Goal: Information Seeking & Learning: Learn about a topic

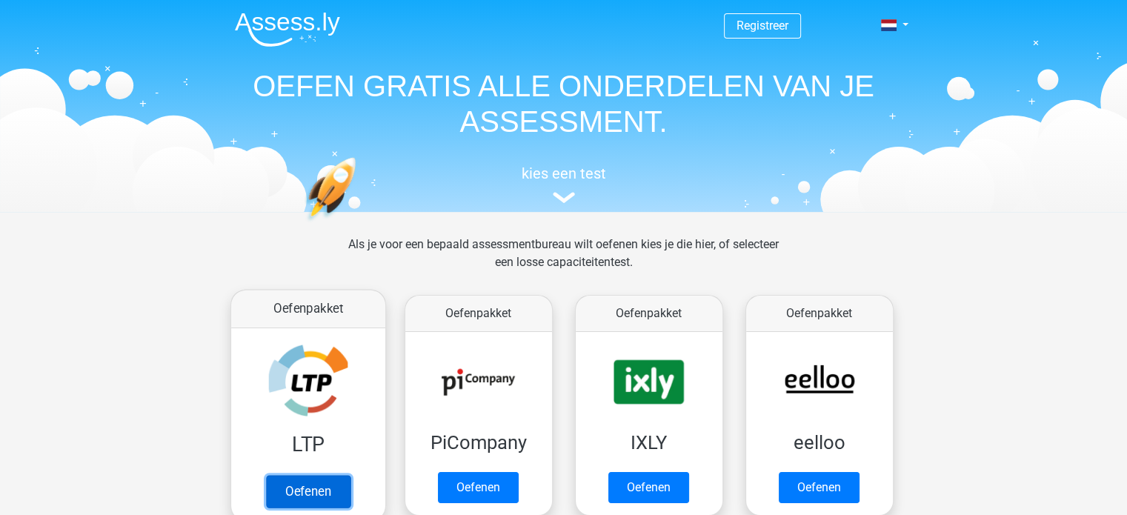
click at [314, 489] on link "Oefenen" at bounding box center [307, 491] width 84 height 33
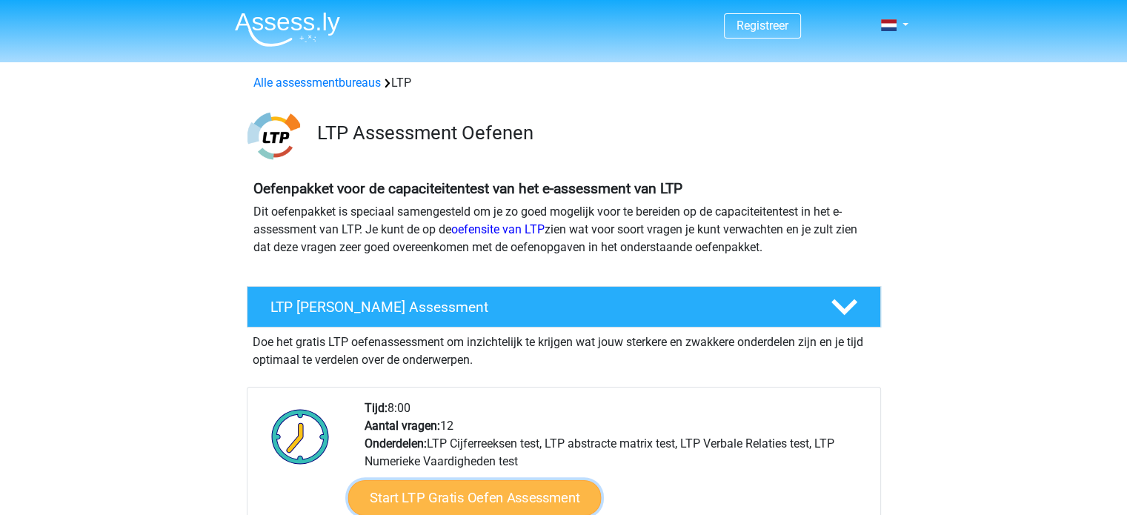
click at [528, 502] on link "Start LTP Gratis Oefen Assessment" at bounding box center [473, 498] width 253 height 36
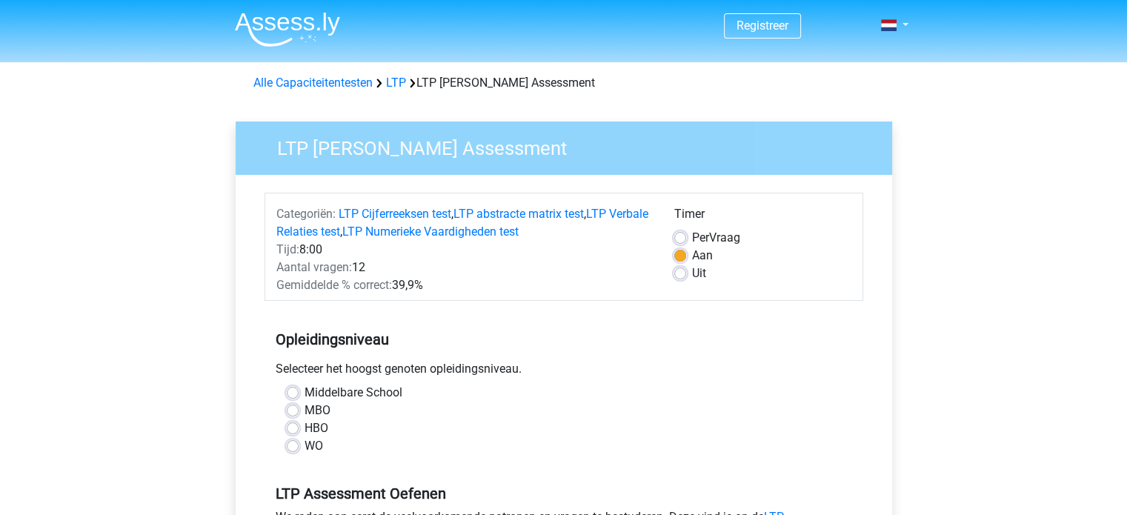
click at [305, 410] on label "MBO" at bounding box center [317, 411] width 26 height 18
click at [299, 410] on input "MBO" at bounding box center [293, 409] width 12 height 15
radio input "true"
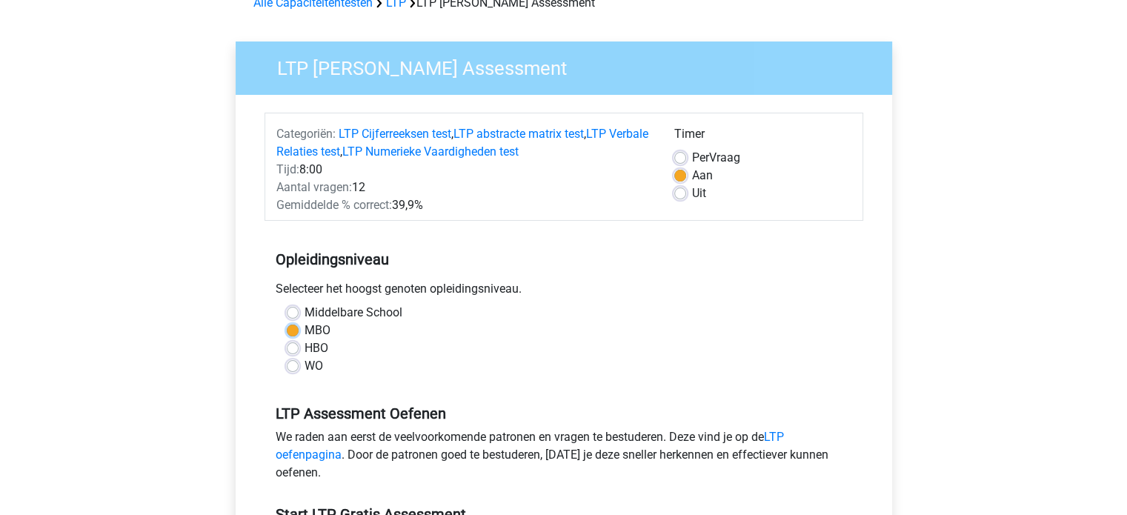
scroll to position [222, 0]
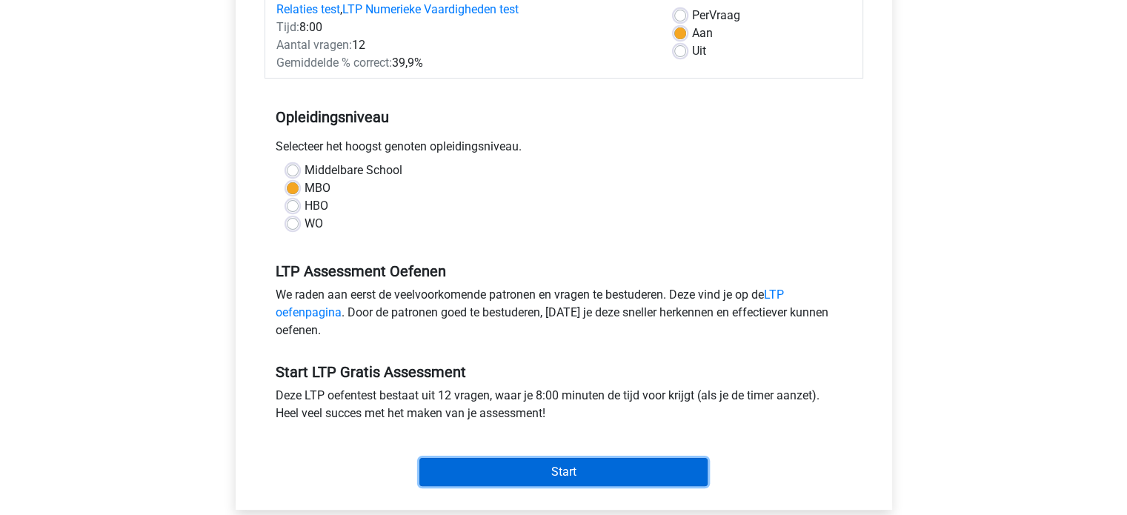
click at [560, 476] on input "Start" at bounding box center [563, 472] width 288 height 28
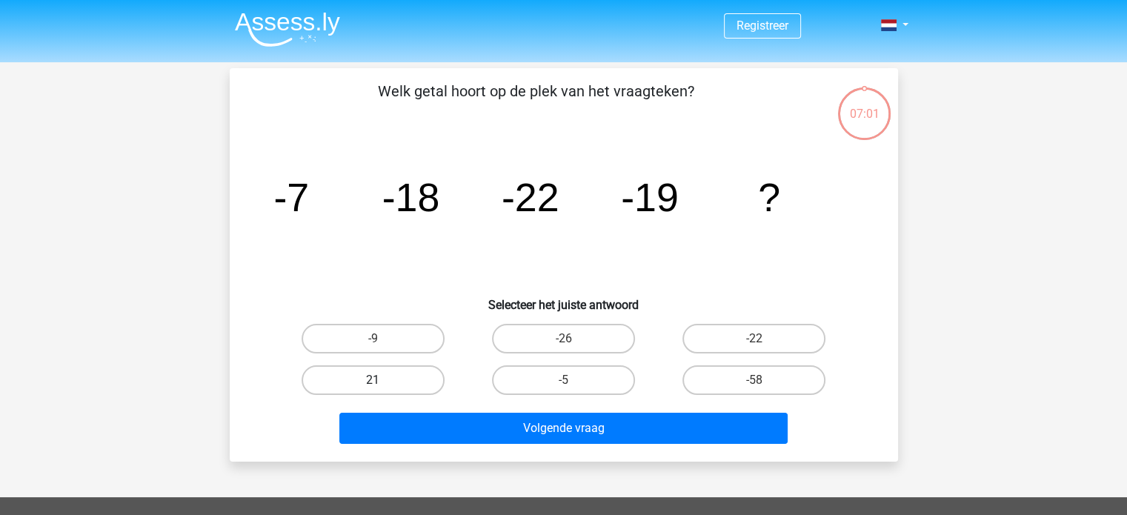
click at [381, 373] on label "21" at bounding box center [373, 380] width 143 height 30
click at [381, 380] on input "21" at bounding box center [378, 385] width 10 height 10
radio input "true"
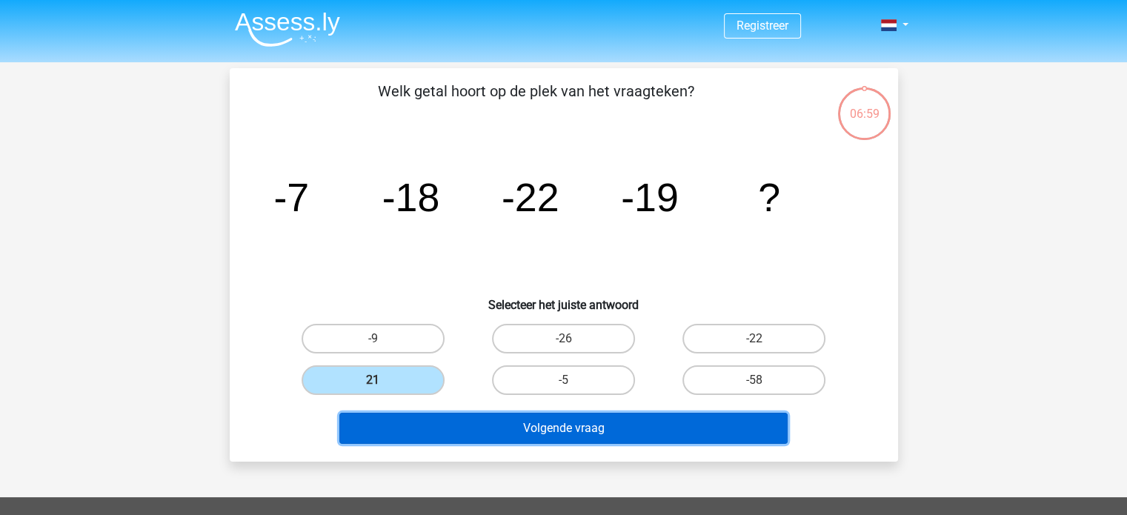
click at [427, 425] on button "Volgende vraag" at bounding box center [563, 428] width 448 height 31
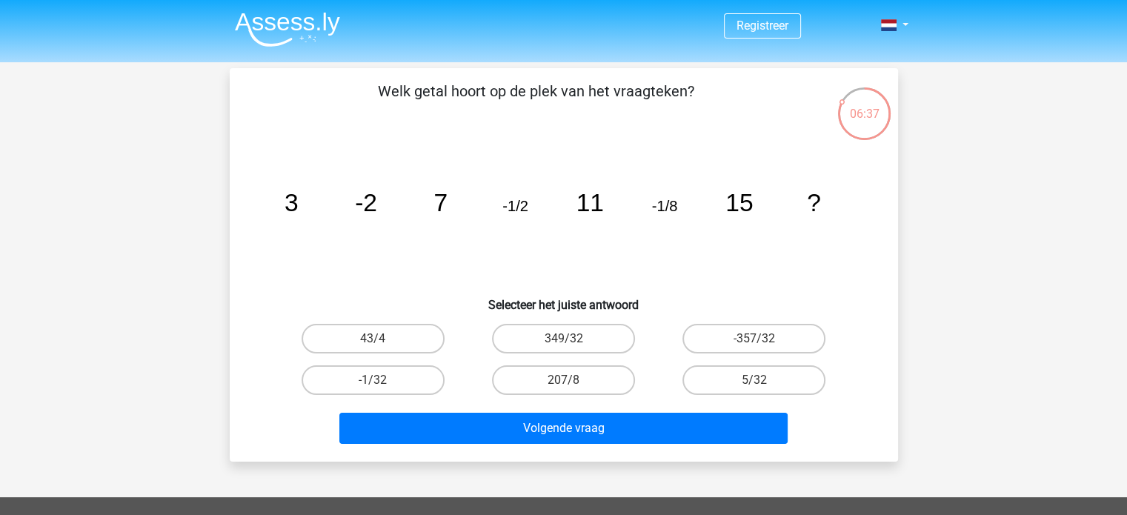
click at [373, 382] on input "-1/32" at bounding box center [378, 385] width 10 height 10
radio input "true"
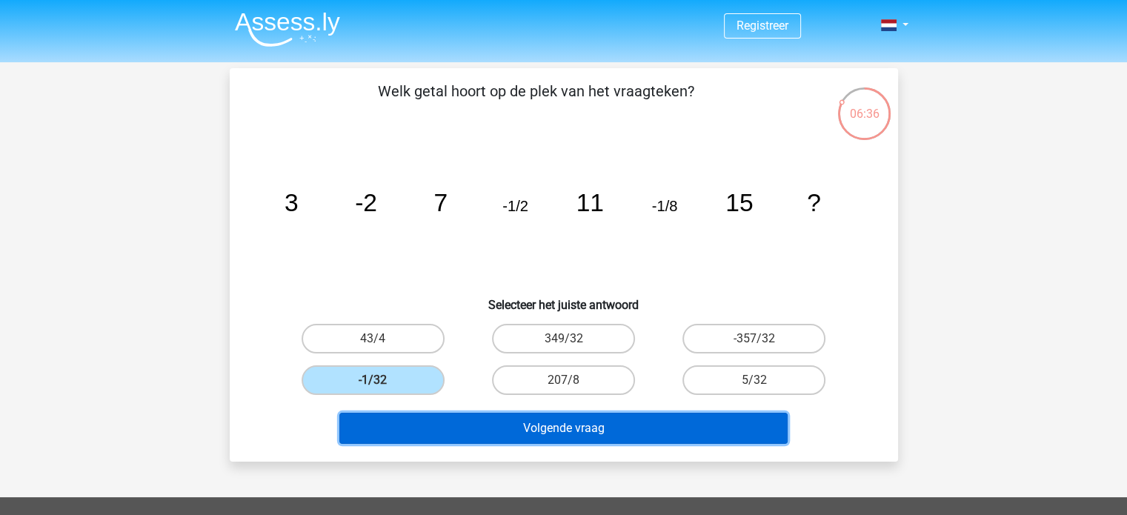
click at [507, 430] on button "Volgende vraag" at bounding box center [563, 428] width 448 height 31
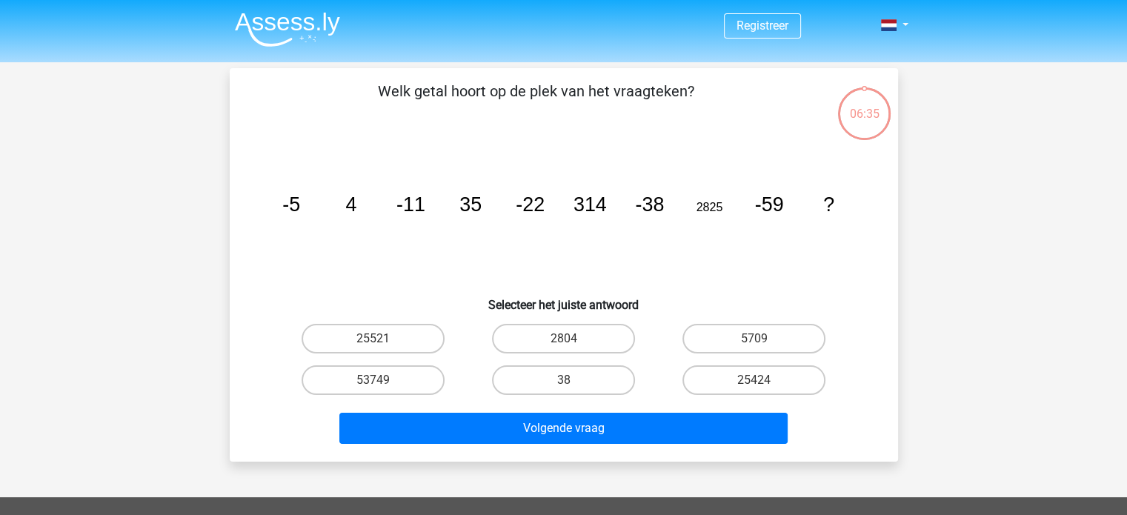
scroll to position [68, 0]
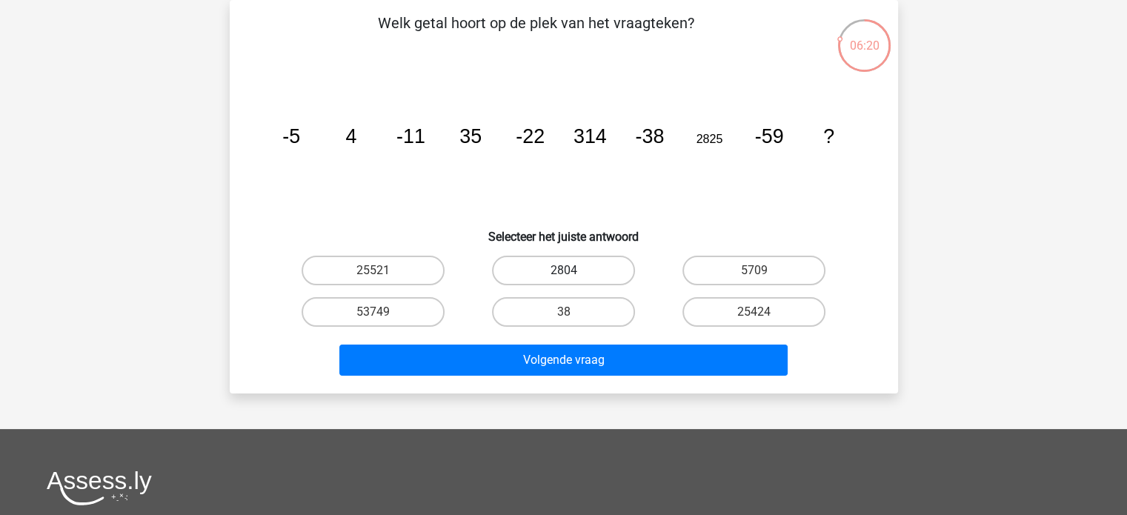
click at [579, 264] on label "2804" at bounding box center [563, 271] width 143 height 30
click at [573, 270] on input "2804" at bounding box center [568, 275] width 10 height 10
radio input "true"
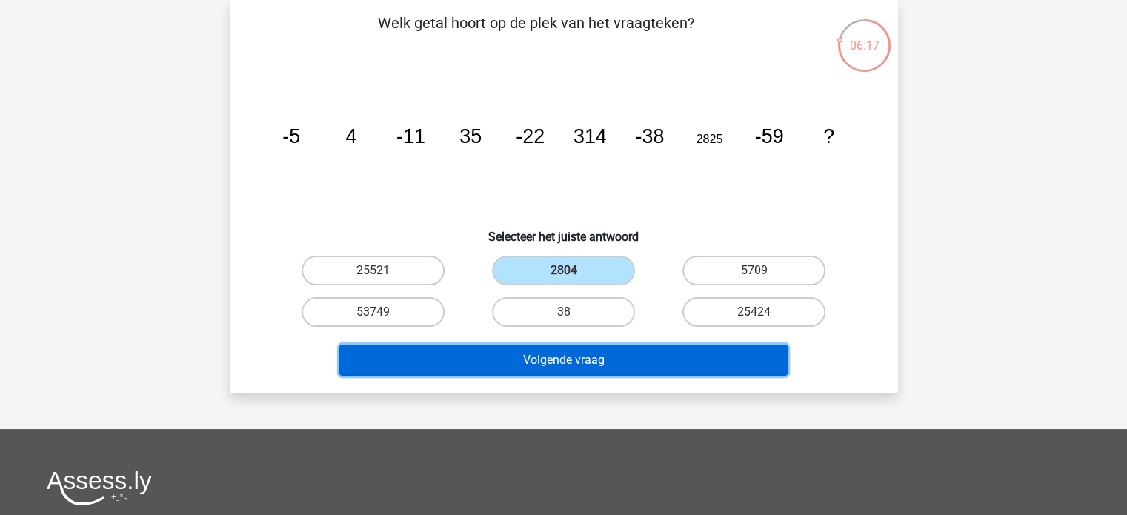
click at [569, 365] on button "Volgende vraag" at bounding box center [563, 360] width 448 height 31
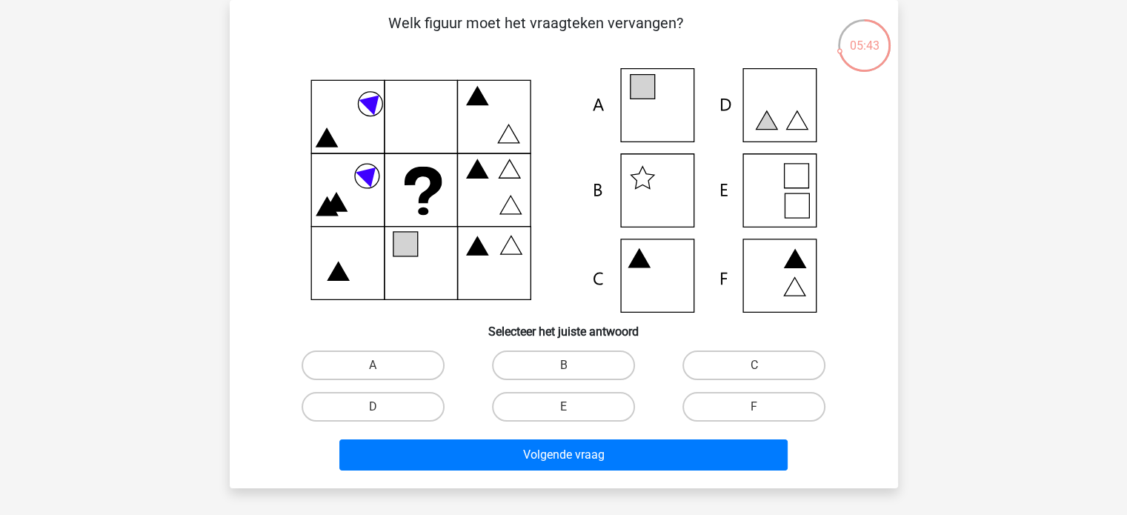
click at [779, 109] on icon at bounding box center [563, 190] width 597 height 244
click at [430, 410] on label "D" at bounding box center [373, 407] width 143 height 30
click at [382, 410] on input "D" at bounding box center [378, 412] width 10 height 10
radio input "true"
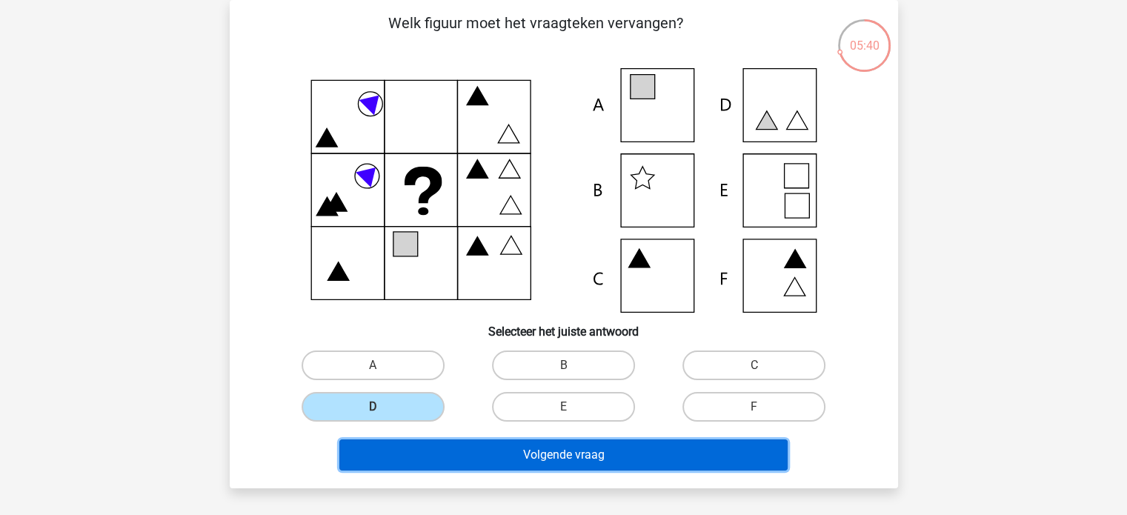
click at [498, 446] on button "Volgende vraag" at bounding box center [563, 454] width 448 height 31
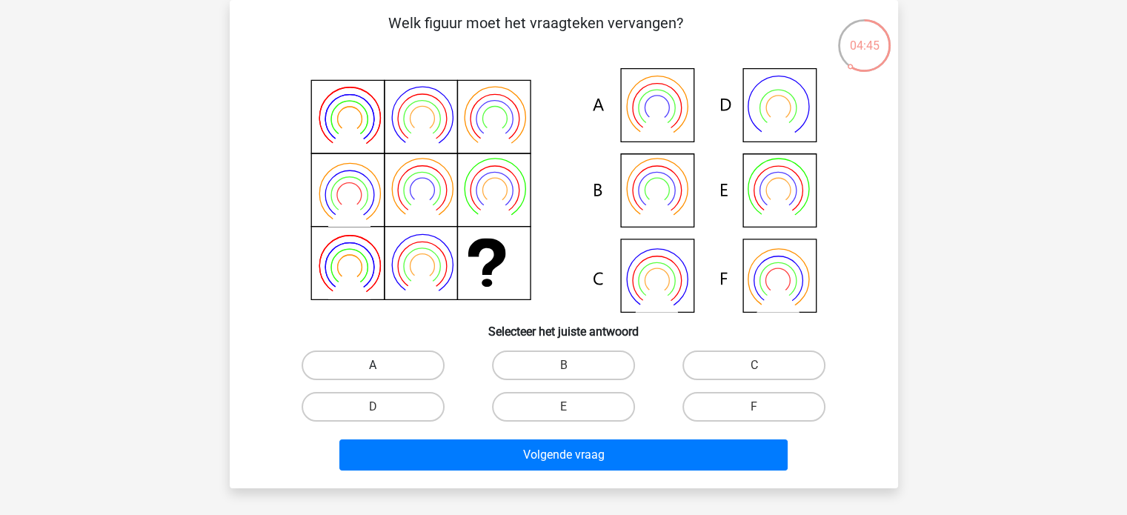
click at [398, 359] on label "A" at bounding box center [373, 365] width 143 height 30
click at [382, 365] on input "A" at bounding box center [378, 370] width 10 height 10
radio input "true"
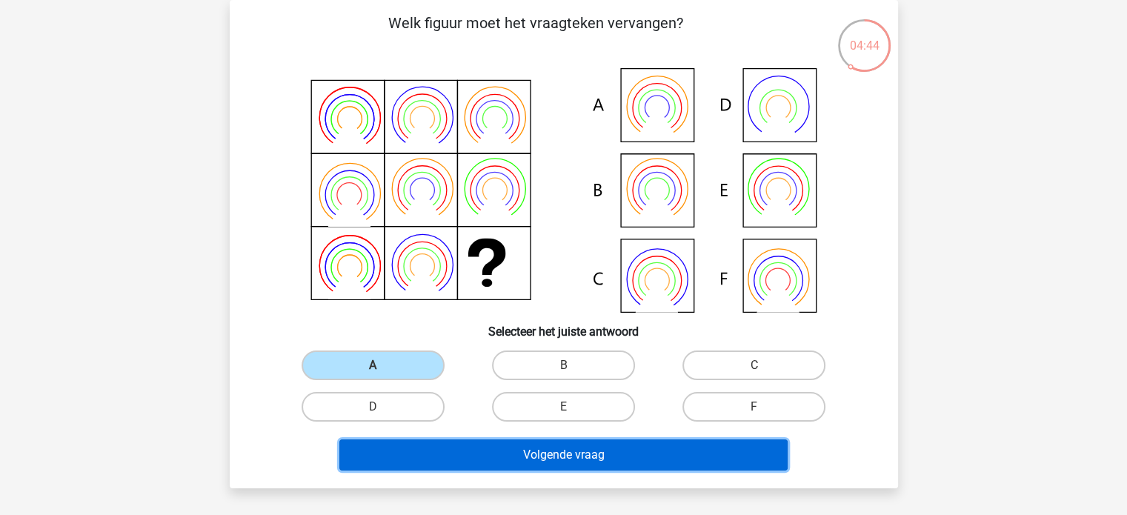
click at [526, 456] on button "Volgende vraag" at bounding box center [563, 454] width 448 height 31
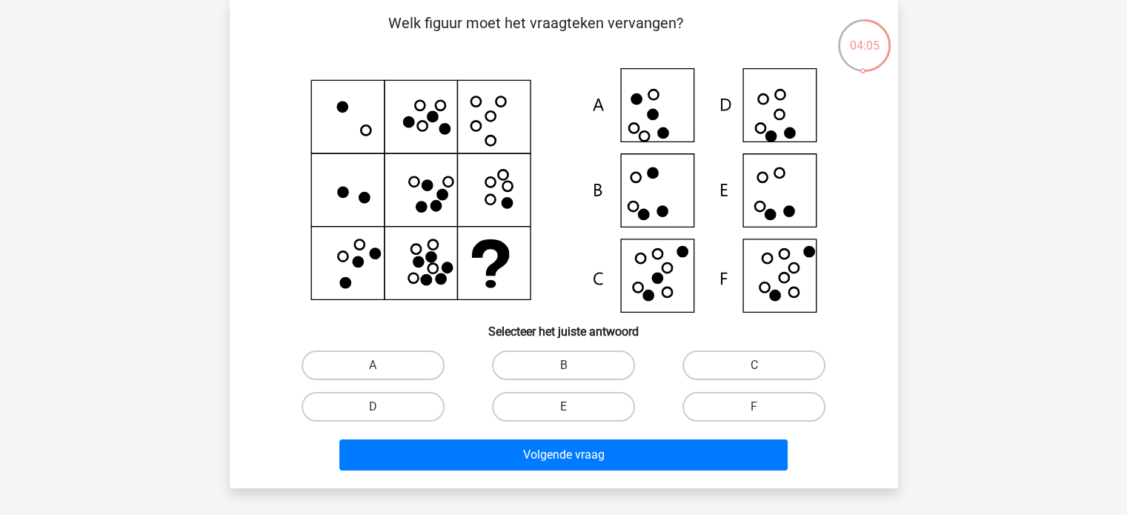
click at [776, 197] on icon at bounding box center [563, 190] width 597 height 244
click at [584, 406] on label "E" at bounding box center [563, 407] width 143 height 30
click at [573, 407] on input "E" at bounding box center [568, 412] width 10 height 10
radio input "true"
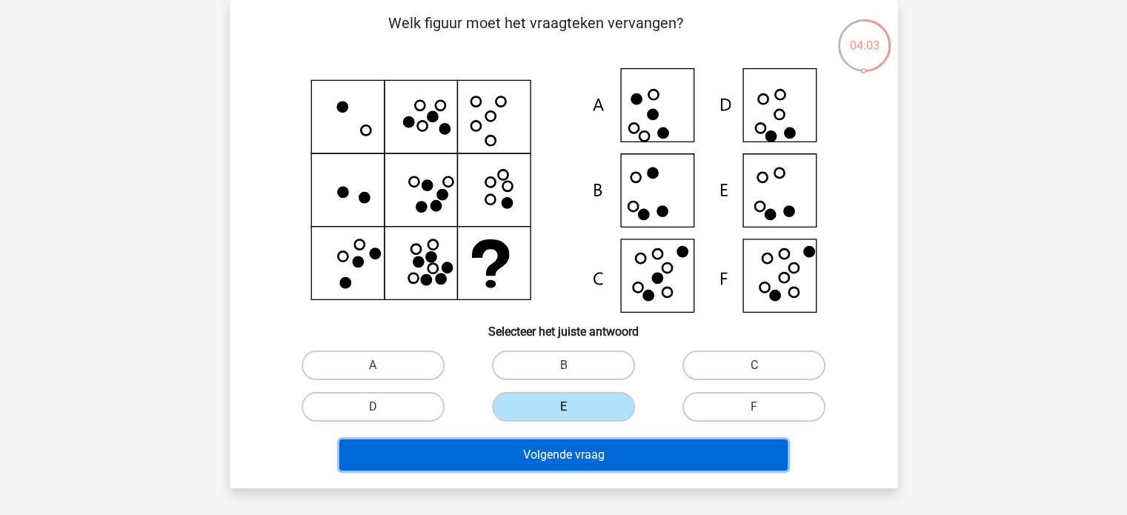
click at [610, 450] on button "Volgende vraag" at bounding box center [563, 454] width 448 height 31
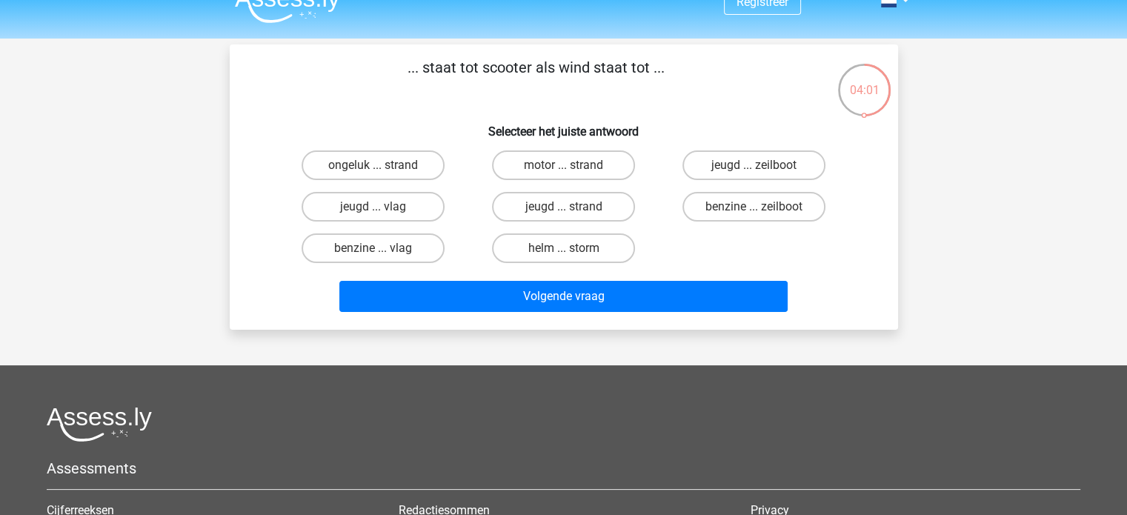
scroll to position [0, 0]
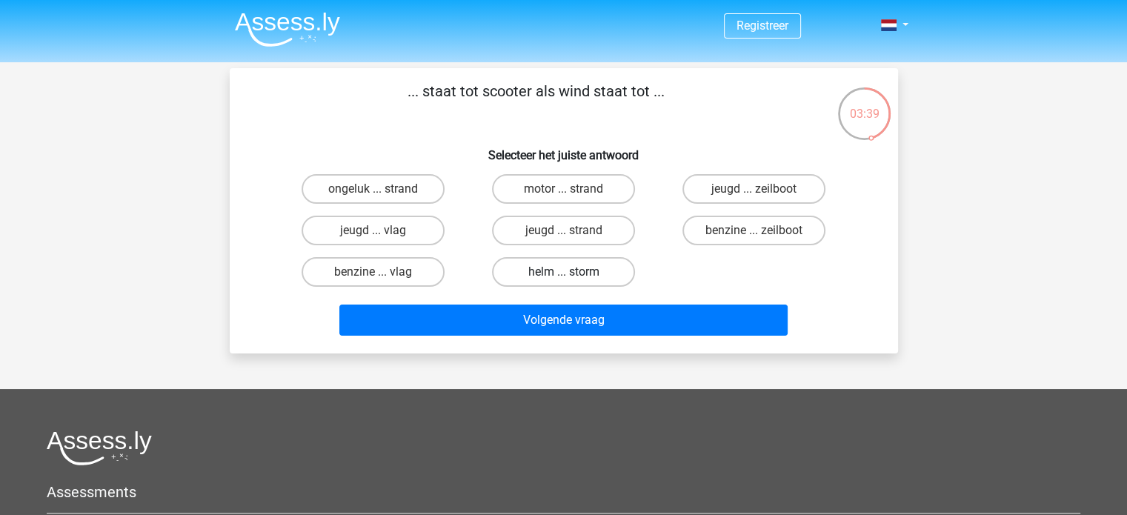
click at [578, 267] on label "helm ... storm" at bounding box center [563, 272] width 143 height 30
click at [573, 272] on input "helm ... storm" at bounding box center [568, 277] width 10 height 10
radio input "true"
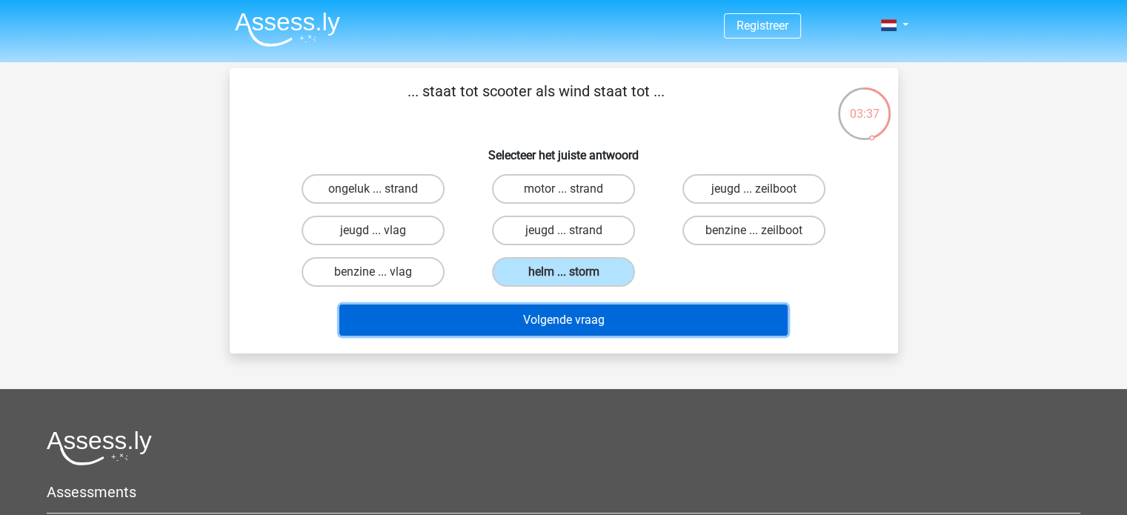
click at [596, 316] on button "Volgende vraag" at bounding box center [563, 319] width 448 height 31
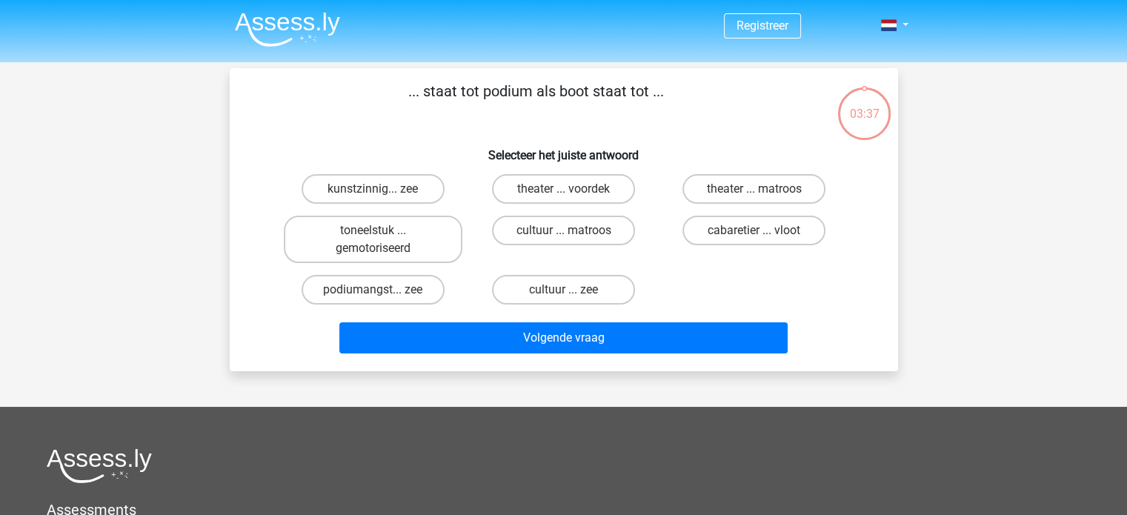
scroll to position [68, 0]
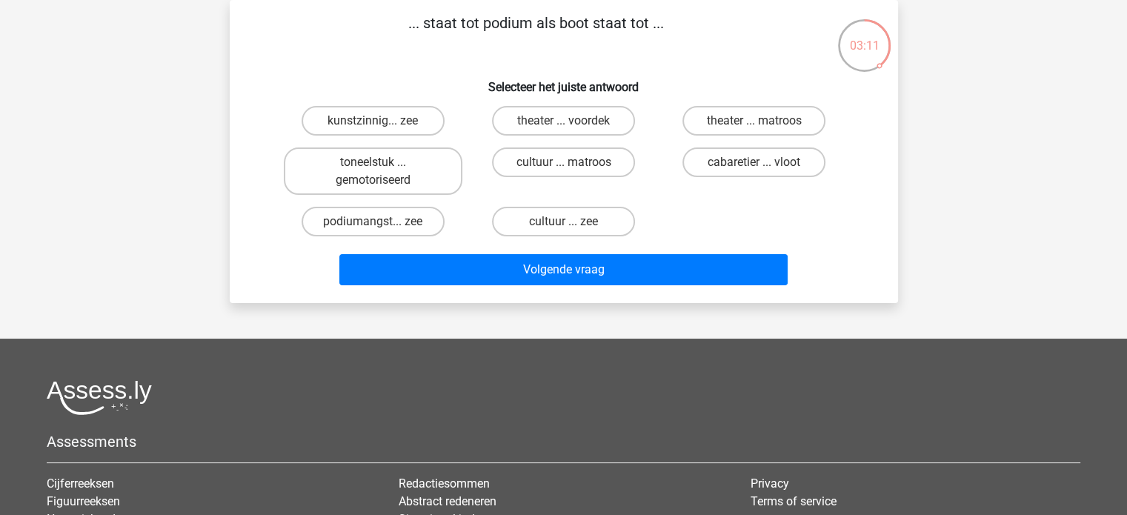
click at [758, 165] on input "cabaretier ... vloot" at bounding box center [759, 167] width 10 height 10
radio input "true"
click at [531, 113] on label "theater ... voordek" at bounding box center [563, 121] width 143 height 30
click at [563, 121] on input "theater ... voordek" at bounding box center [568, 126] width 10 height 10
radio input "true"
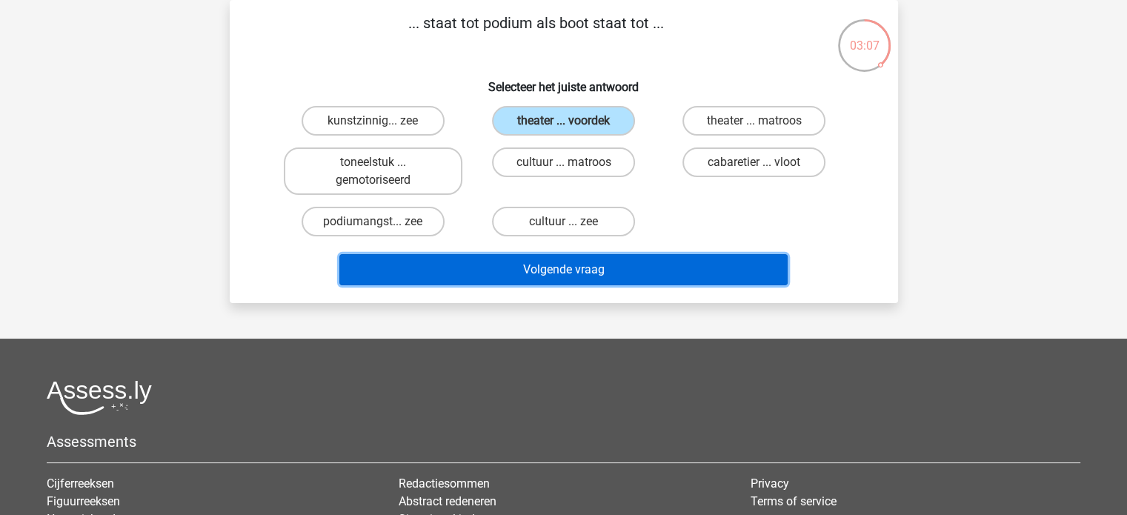
click at [549, 266] on button "Volgende vraag" at bounding box center [563, 269] width 448 height 31
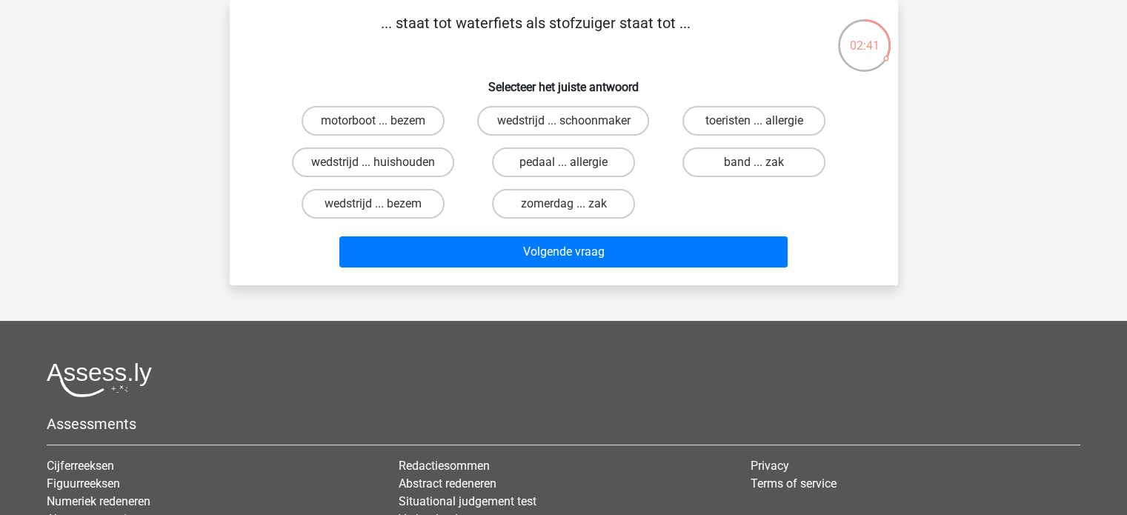
click at [571, 204] on input "zomerdag ... zak" at bounding box center [568, 209] width 10 height 10
radio input "true"
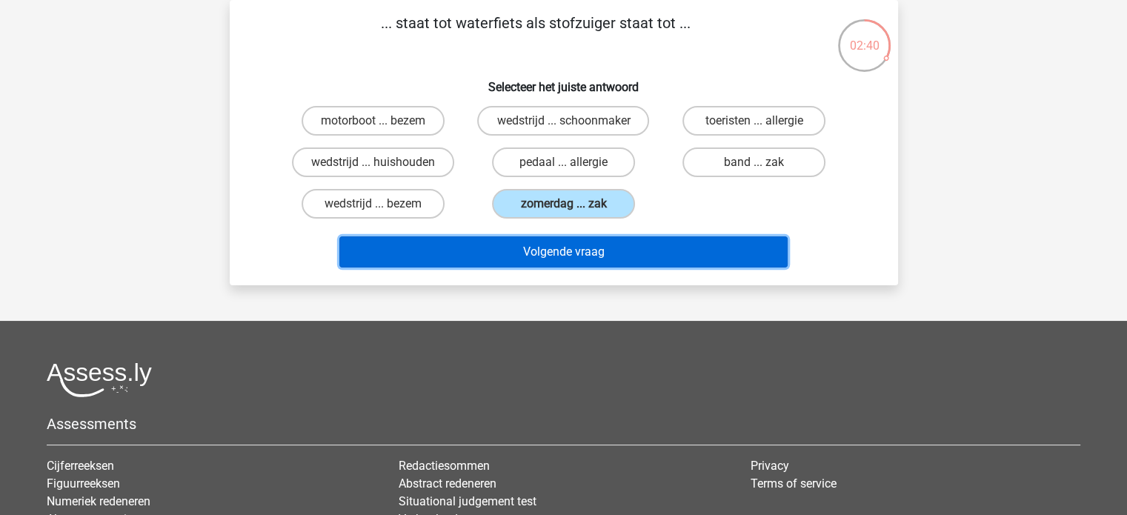
click at [594, 251] on button "Volgende vraag" at bounding box center [563, 251] width 448 height 31
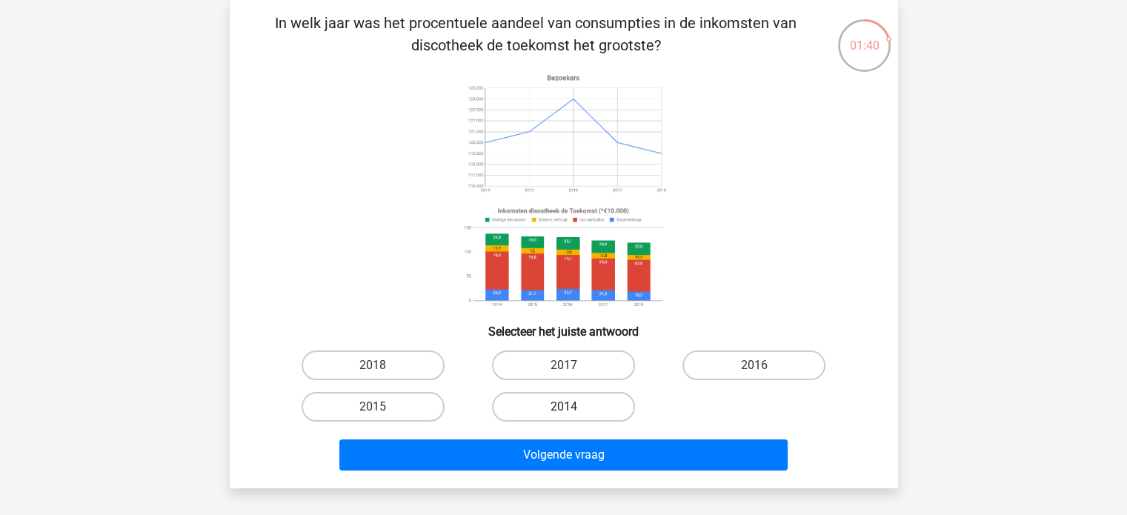
click at [553, 405] on label "2014" at bounding box center [563, 407] width 143 height 30
click at [563, 407] on input "2014" at bounding box center [568, 412] width 10 height 10
radio input "true"
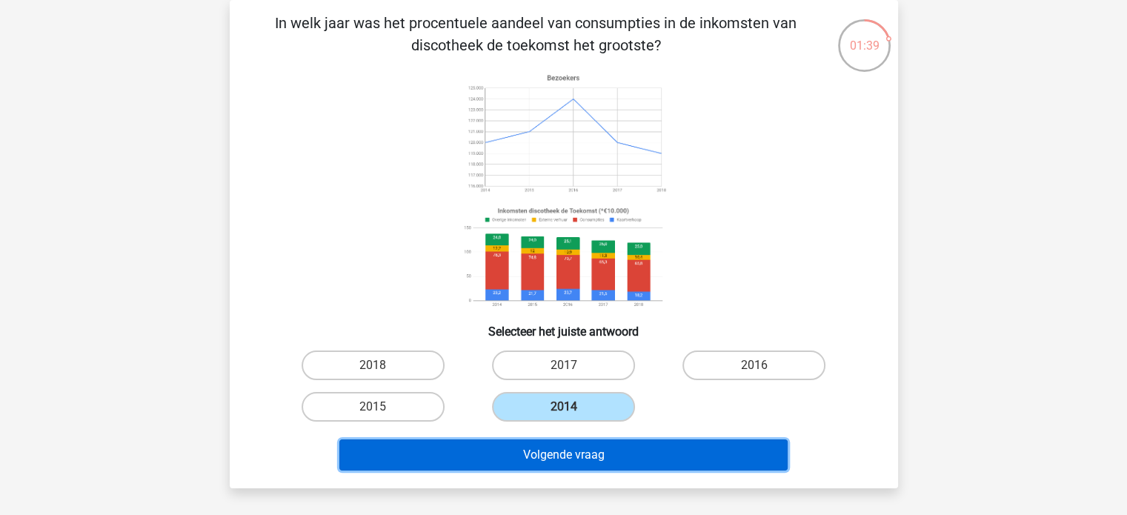
click at [552, 456] on button "Volgende vraag" at bounding box center [563, 454] width 448 height 31
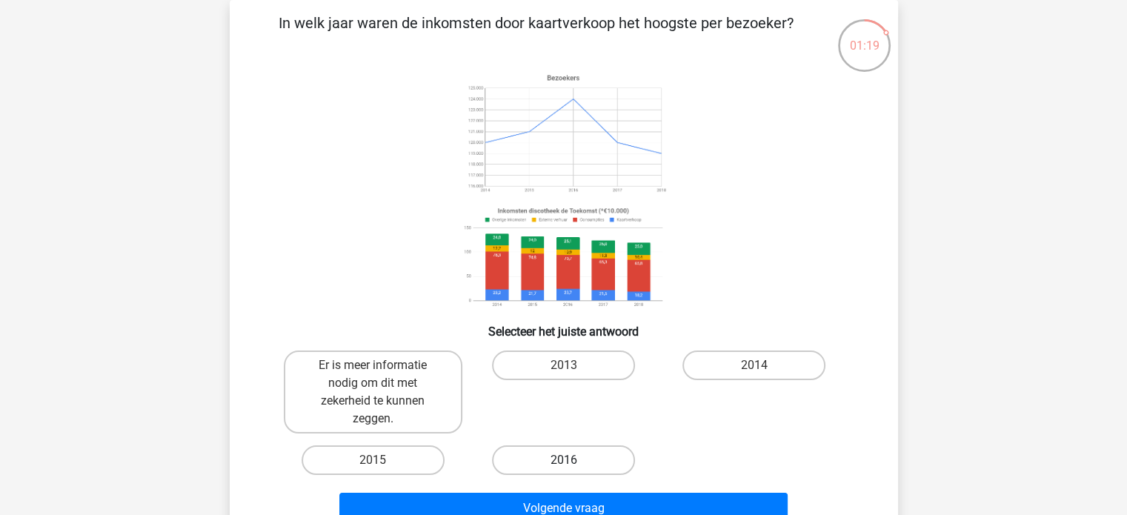
click at [545, 457] on label "2016" at bounding box center [563, 460] width 143 height 30
click at [563, 460] on input "2016" at bounding box center [568, 465] width 10 height 10
radio input "true"
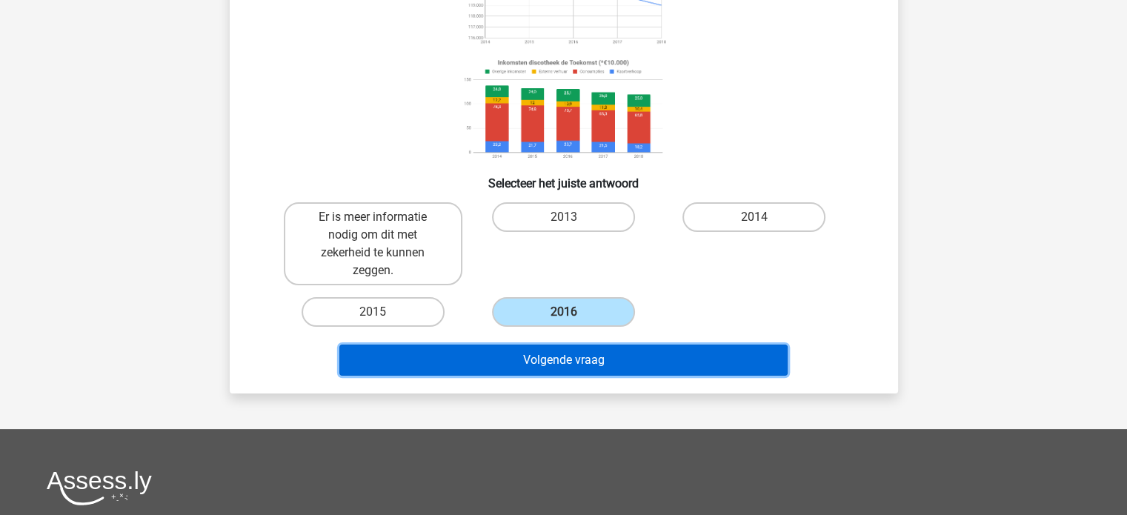
click at [646, 353] on button "Volgende vraag" at bounding box center [563, 360] width 448 height 31
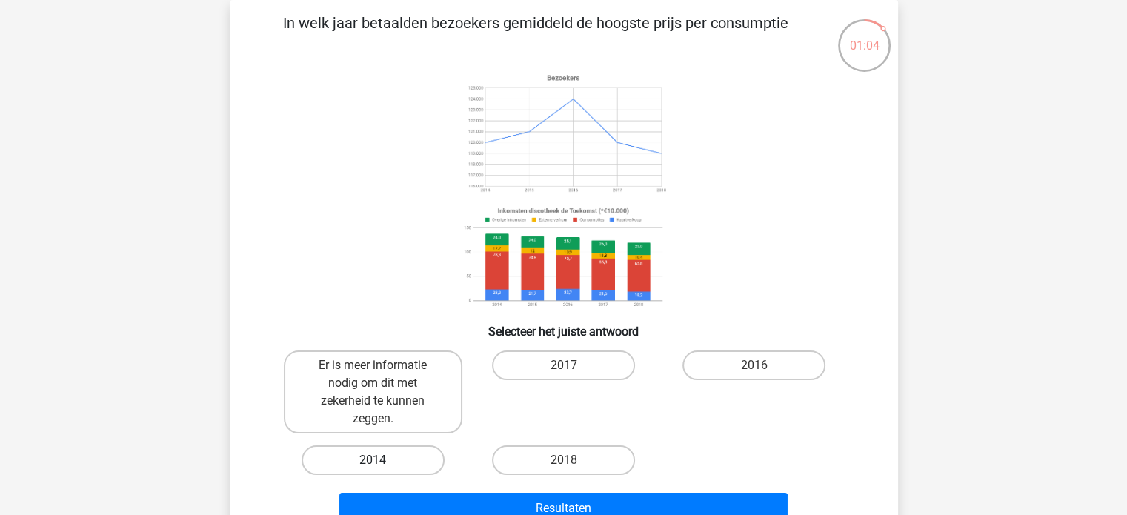
click at [393, 459] on label "2014" at bounding box center [373, 460] width 143 height 30
click at [382, 460] on input "2014" at bounding box center [378, 465] width 10 height 10
radio input "true"
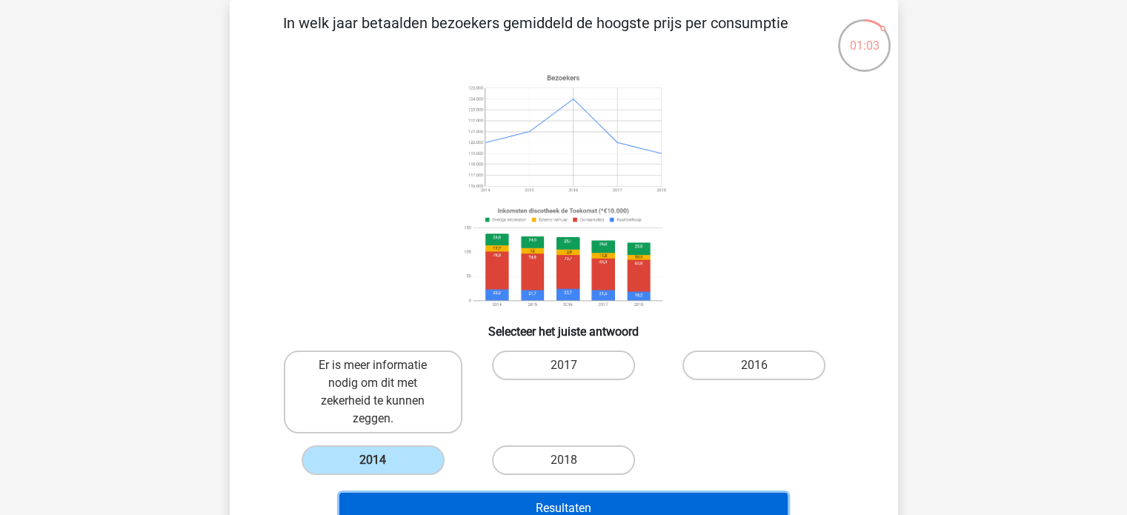
click at [541, 505] on button "Resultaten" at bounding box center [563, 508] width 448 height 31
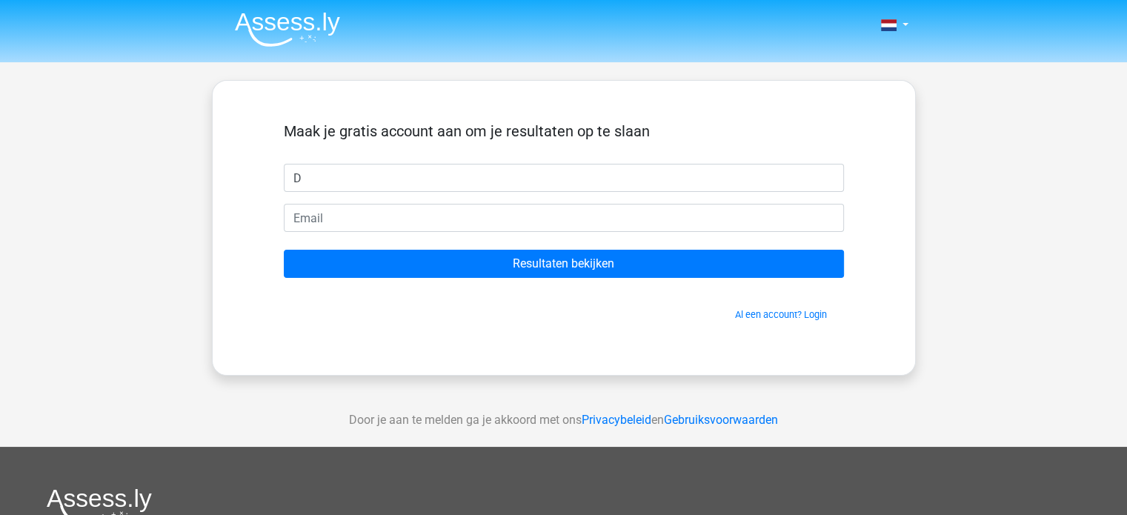
type input "Daan"
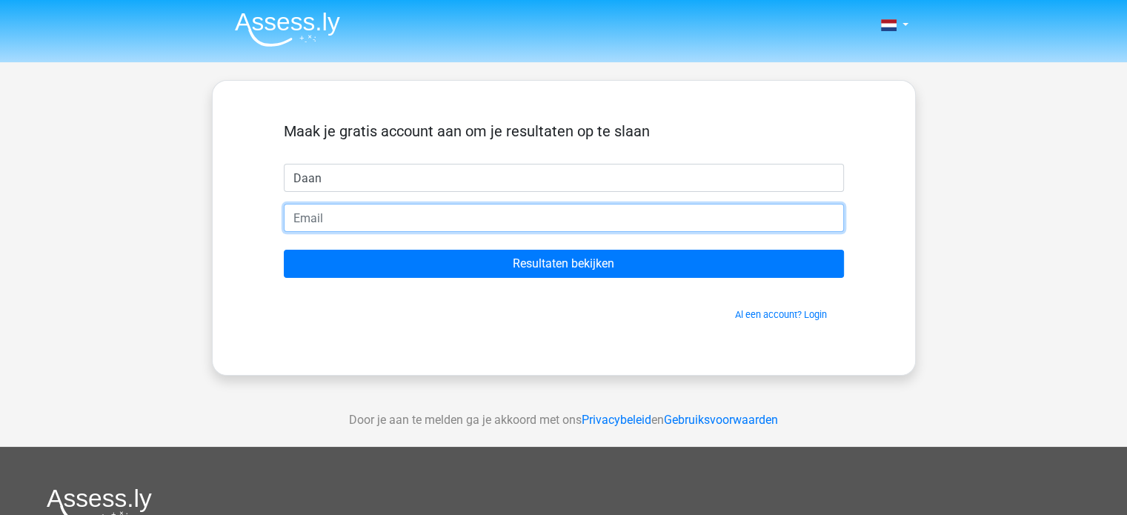
click at [356, 214] on input "email" at bounding box center [564, 218] width 560 height 28
type input "Daron@kpnmail.nl"
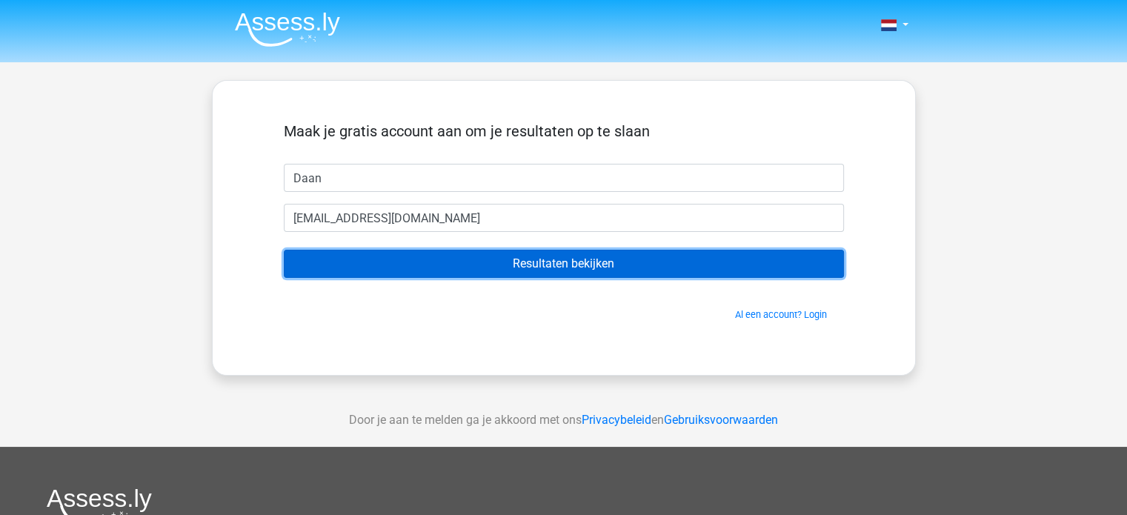
click at [516, 266] on input "Resultaten bekijken" at bounding box center [564, 264] width 560 height 28
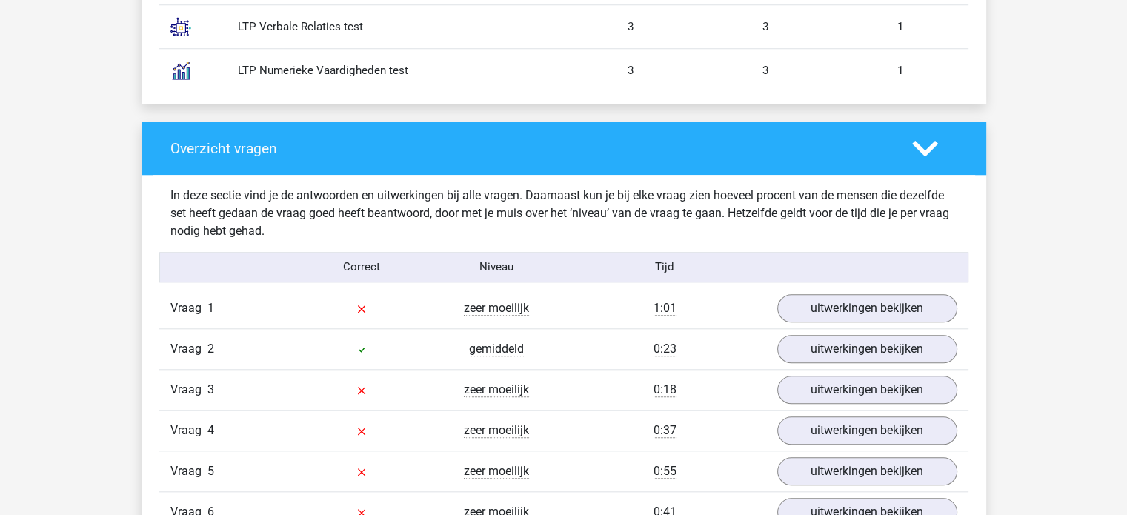
scroll to position [1408, 0]
click at [877, 310] on link "uitwerkingen bekijken" at bounding box center [866, 308] width 207 height 33
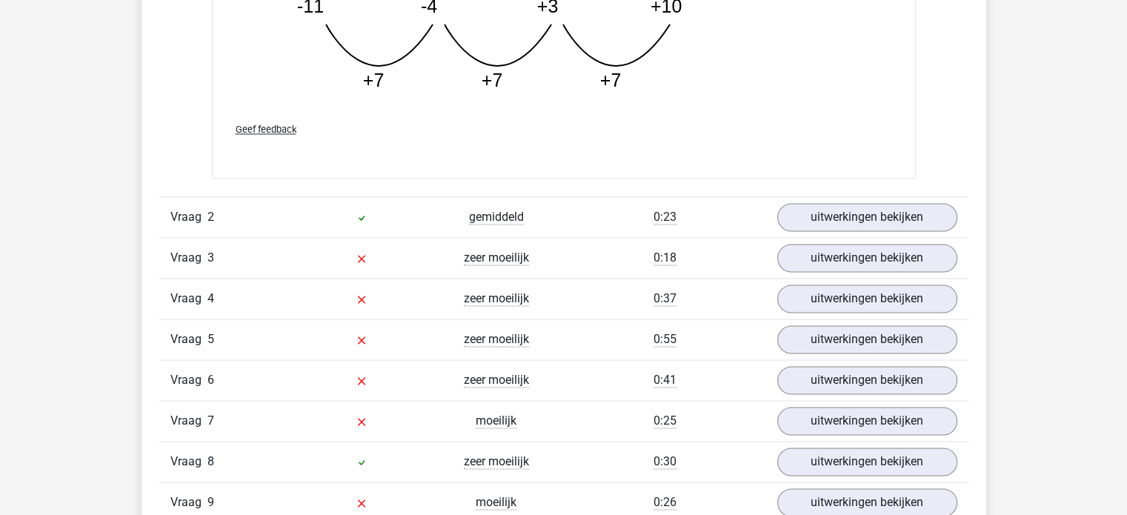
scroll to position [2297, 0]
click at [839, 261] on link "uitwerkingen bekijken" at bounding box center [866, 258] width 207 height 33
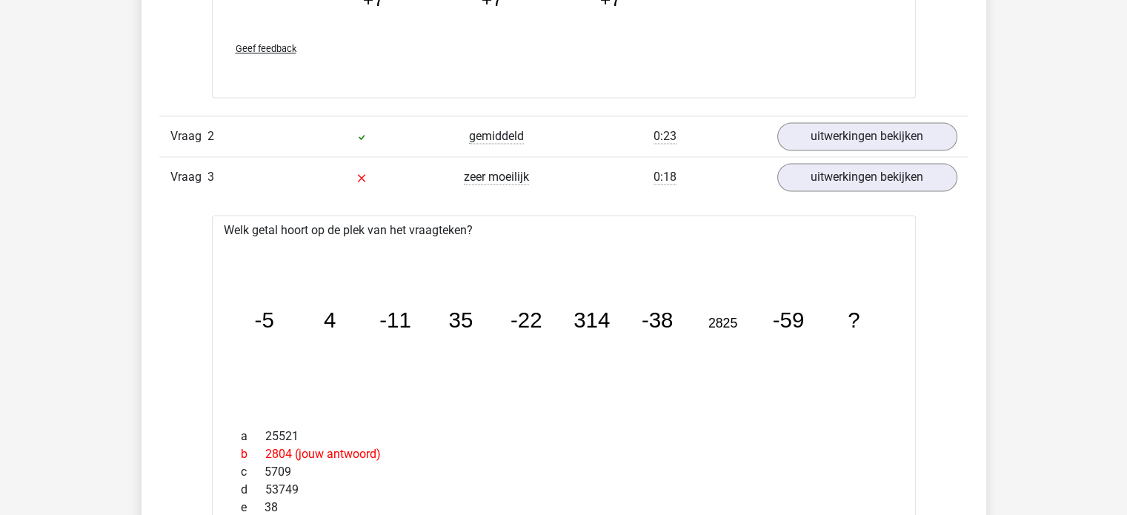
scroll to position [2371, 0]
